Goal: Task Accomplishment & Management: Manage account settings

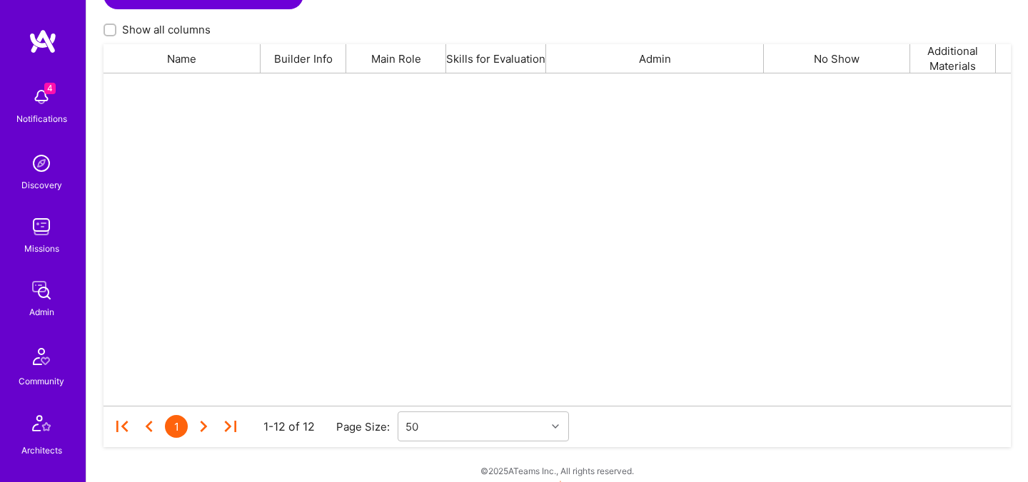
scroll to position [333, 907]
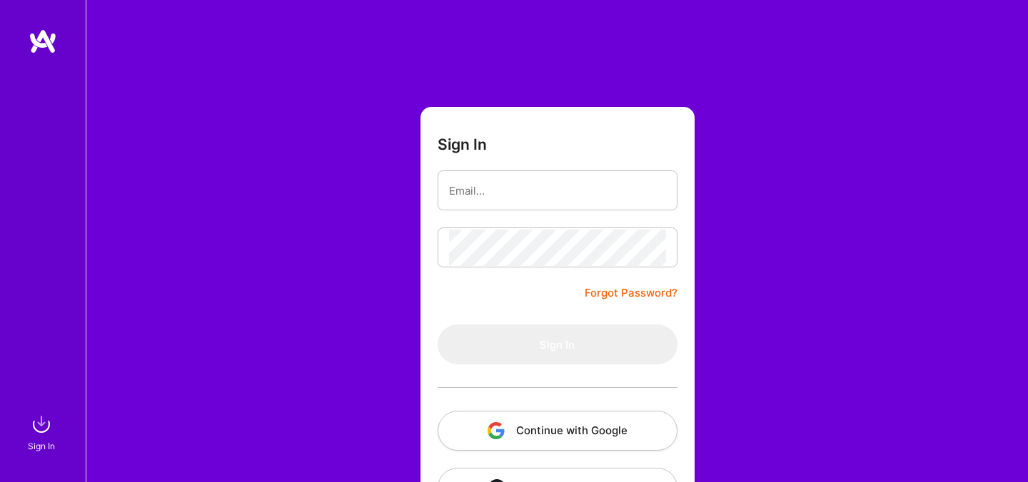
click at [542, 415] on button "Continue with Google" at bounding box center [558, 431] width 240 height 40
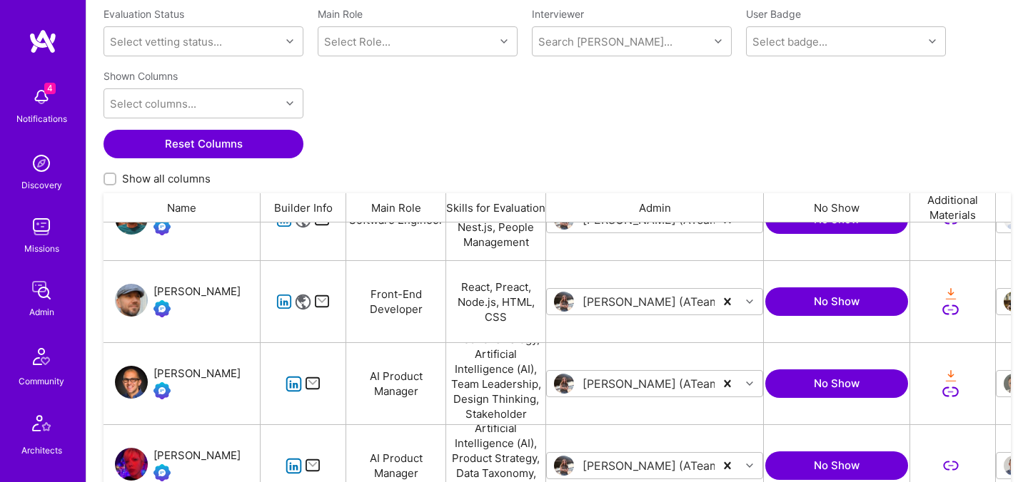
click at [163, 373] on div "[PERSON_NAME]" at bounding box center [196, 373] width 87 height 17
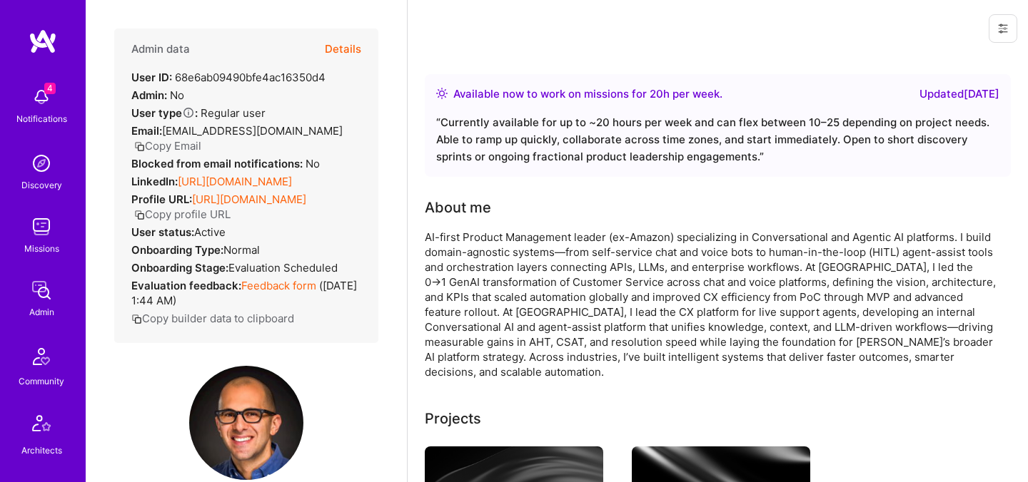
click at [348, 50] on button "Details" at bounding box center [343, 49] width 36 height 41
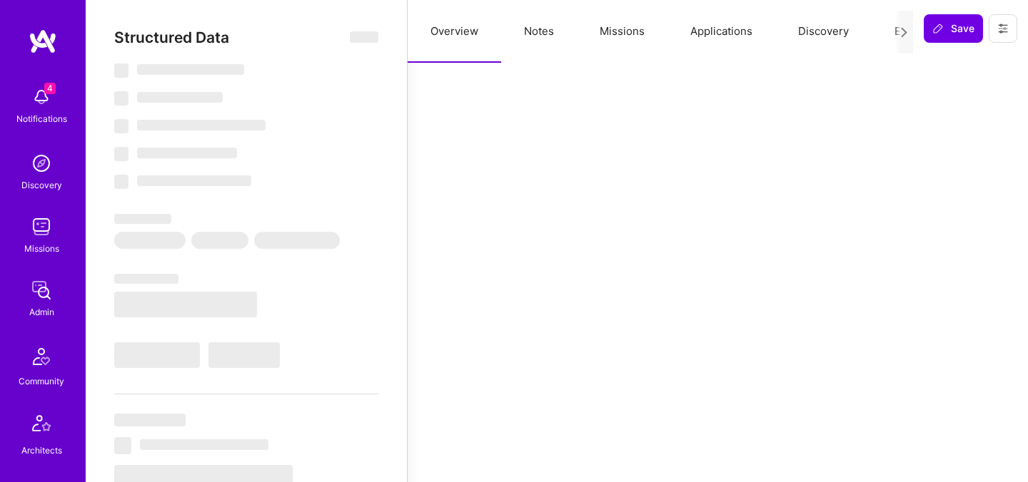
select select "Right Now"
select select "Exceptional"
select select "CA"
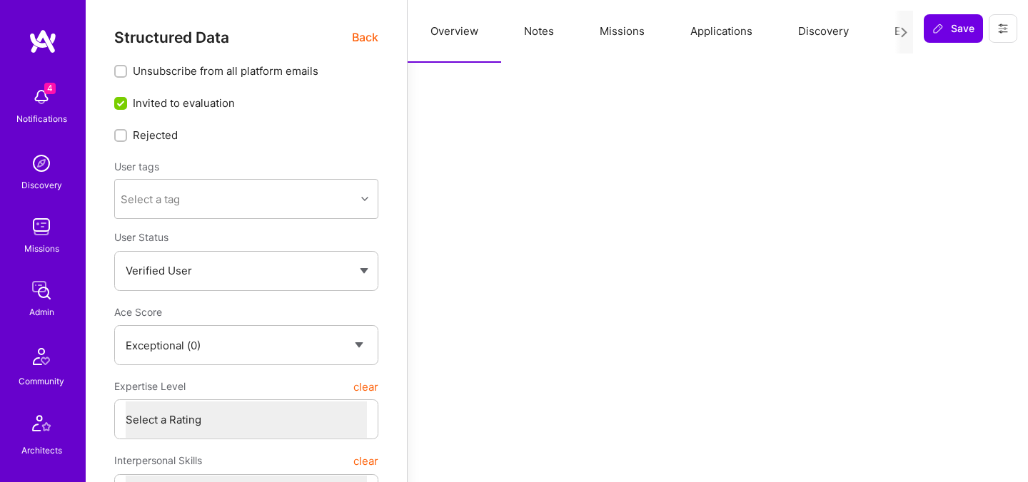
click at [891, 28] on button "Evaluation" at bounding box center [920, 31] width 98 height 63
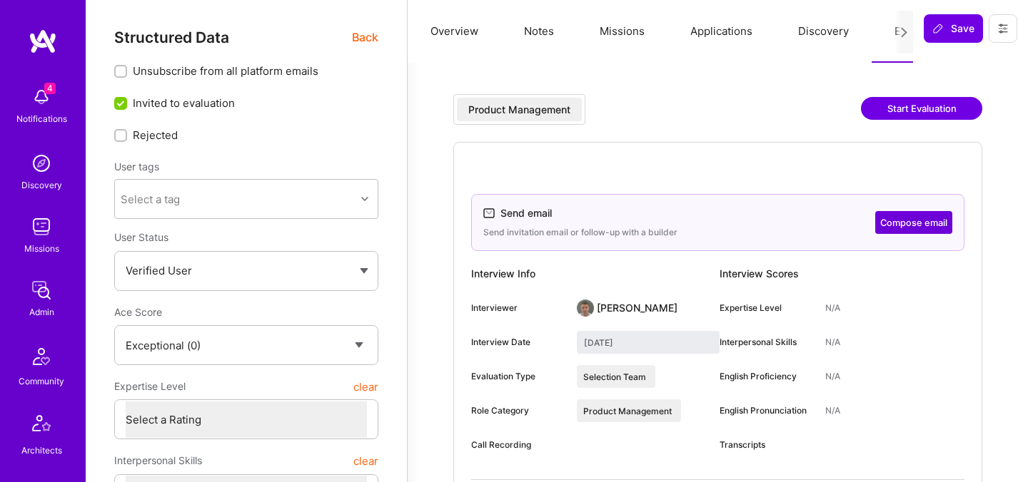
click at [998, 34] on icon at bounding box center [1002, 28] width 11 height 11
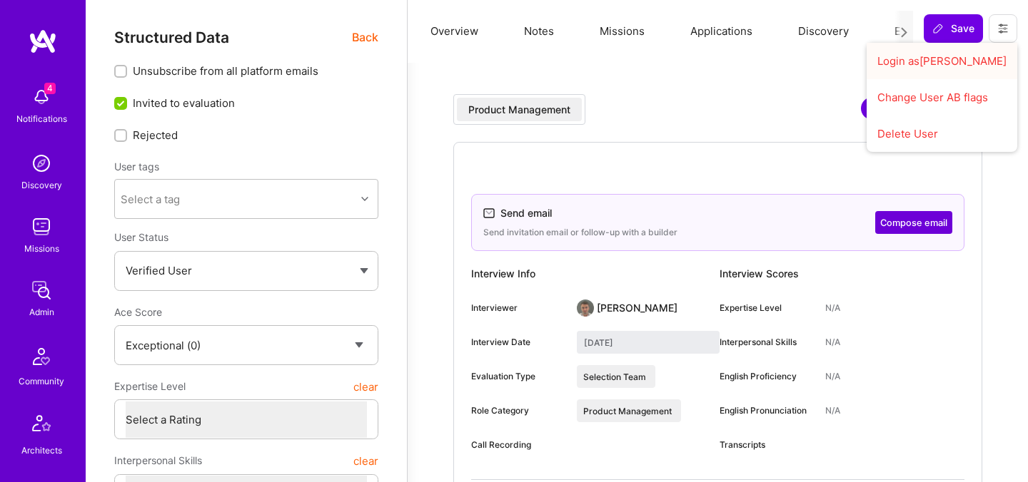
click at [928, 66] on button "Login as Ariel" at bounding box center [941, 61] width 151 height 36
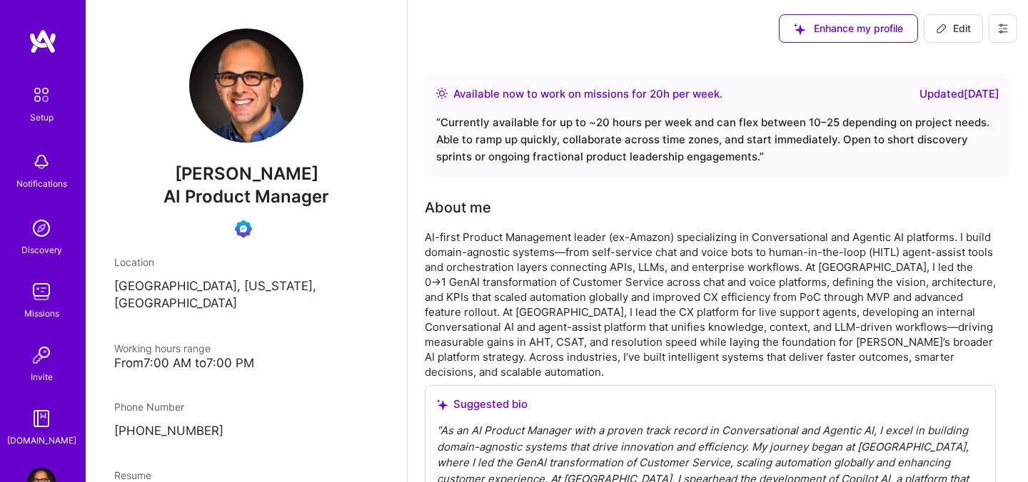
scroll to position [31, 0]
